Goal: Find specific page/section: Find specific page/section

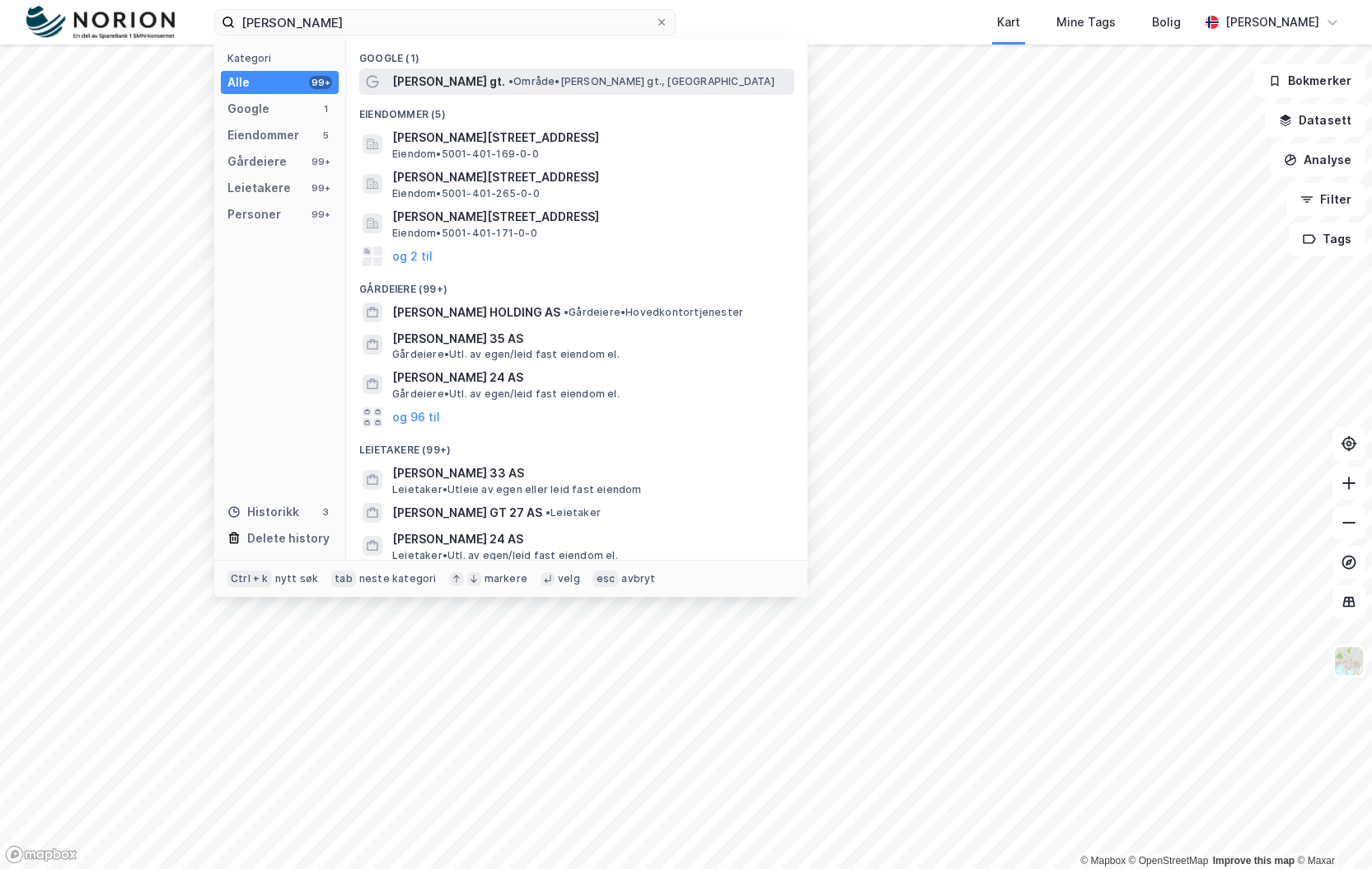
type input "[PERSON_NAME]"
click at [432, 91] on div "[PERSON_NAME] gt. • Område • [PERSON_NAME] gt., 7011 [GEOGRAPHIC_DATA]" at bounding box center [577, 81] width 435 height 27
